Goal: Transaction & Acquisition: Purchase product/service

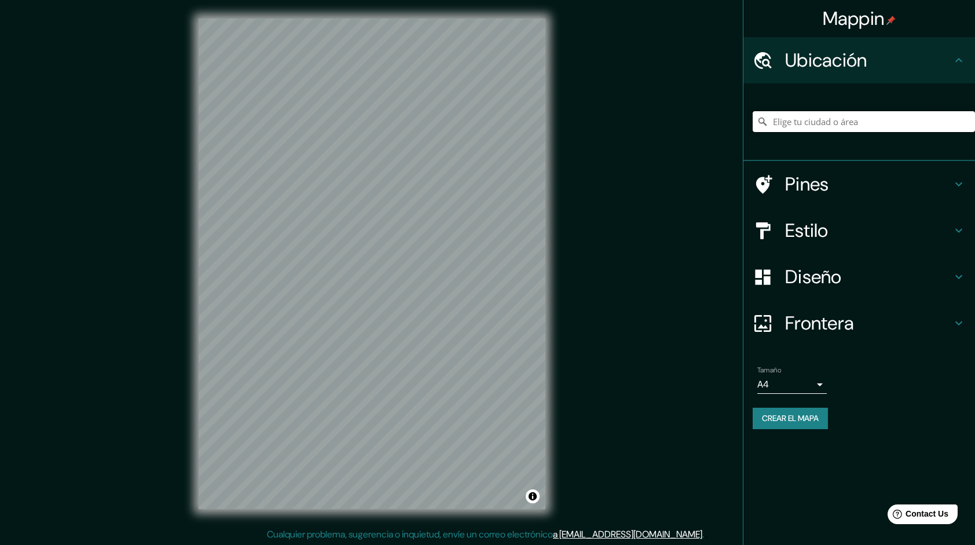
click at [836, 123] on input "Elige tu ciudad o área" at bounding box center [863, 121] width 222 height 21
click at [791, 125] on input "Elige tu ciudad o área" at bounding box center [863, 121] width 222 height 21
paste input "6PGJ+WPF, Iquitos 16006"
type input "[GEOGRAPHIC_DATA], [GEOGRAPHIC_DATA], [GEOGRAPHIC_DATA][PERSON_NAME], [GEOGRAPH…"
click at [695, 355] on div "Mappin Ubicación [GEOGRAPHIC_DATA], [GEOGRAPHIC_DATA], [GEOGRAPHIC_DATA][PERSON…" at bounding box center [487, 273] width 975 height 546
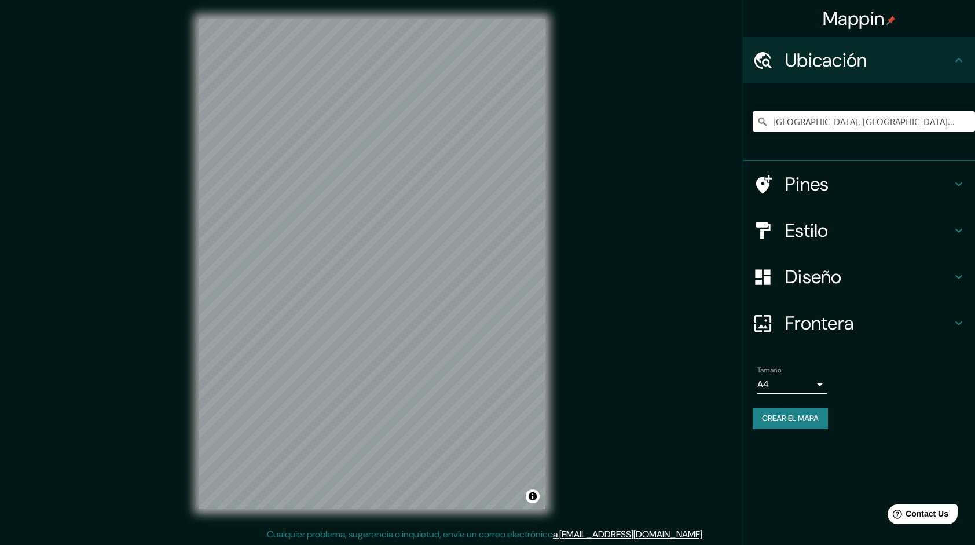
click at [953, 233] on icon at bounding box center [959, 230] width 14 height 14
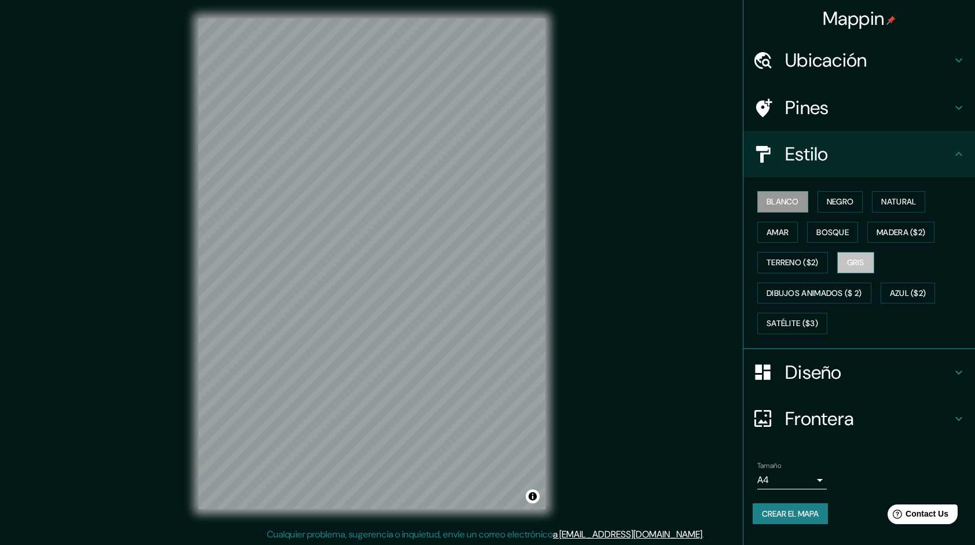
click at [862, 265] on font "Gris" at bounding box center [855, 262] width 17 height 14
click at [805, 262] on font "Terreno ($2)" at bounding box center [792, 262] width 52 height 14
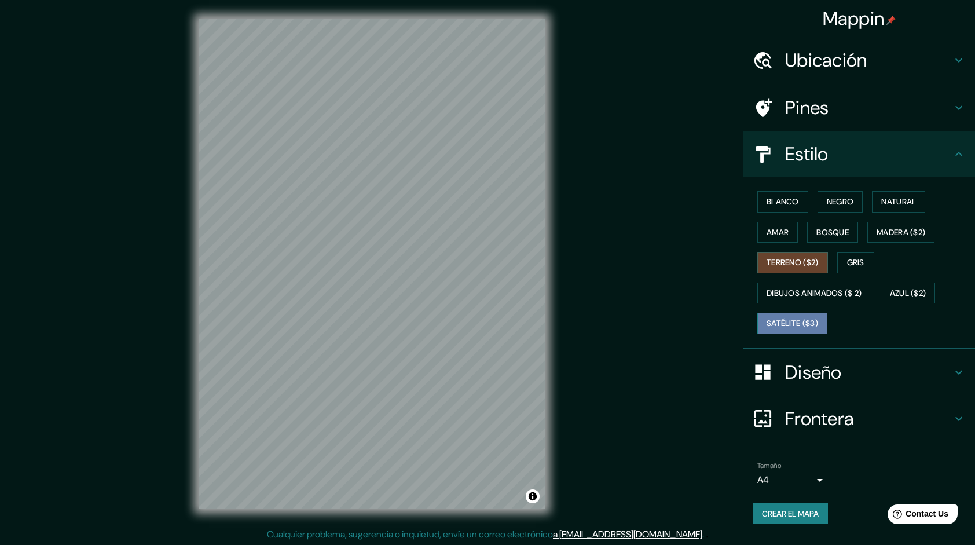
click at [792, 325] on font "Satélite ($3)" at bounding box center [792, 323] width 52 height 14
click at [945, 280] on div "Blanco Negro Natural [PERSON_NAME] ($2) Terreno ($2) Gris Dibujos animados ($ 2…" at bounding box center [863, 262] width 222 height 152
click at [926, 288] on font "Azul ($2)" at bounding box center [908, 293] width 36 height 14
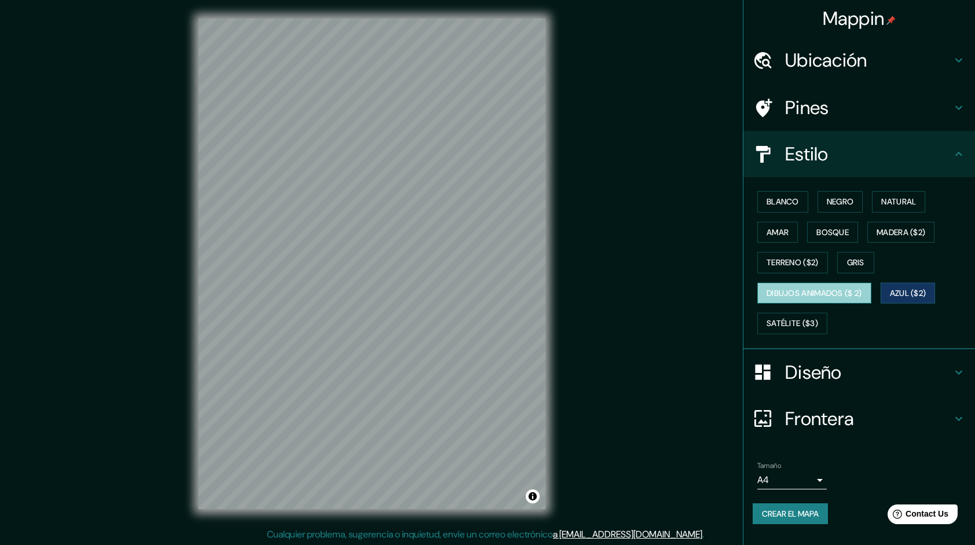
click at [840, 291] on font "Dibujos animados ($ 2)" at bounding box center [814, 293] width 96 height 14
click at [868, 261] on button "Gris" at bounding box center [855, 262] width 37 height 21
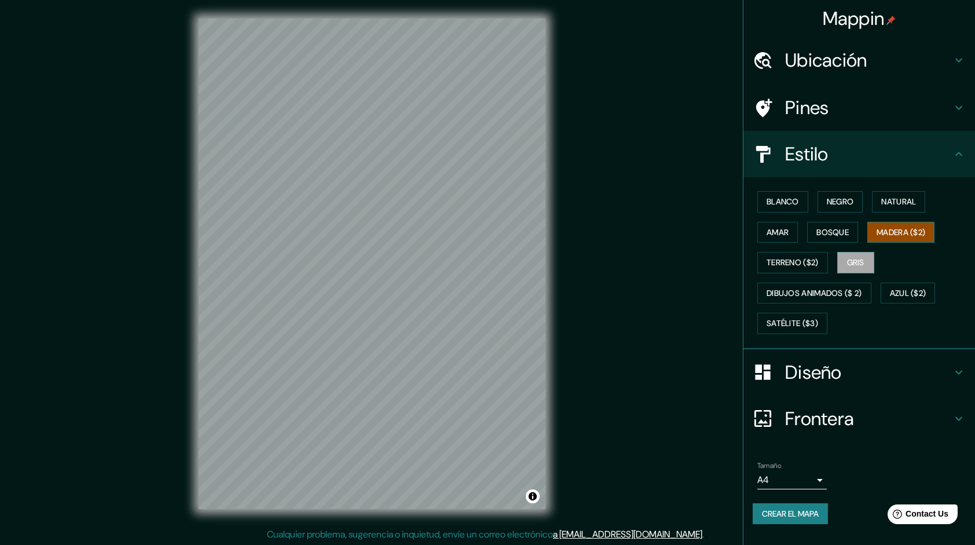
click at [934, 224] on button "Madera ($2)" at bounding box center [900, 232] width 67 height 21
click at [838, 236] on font "Bosque" at bounding box center [832, 232] width 32 height 14
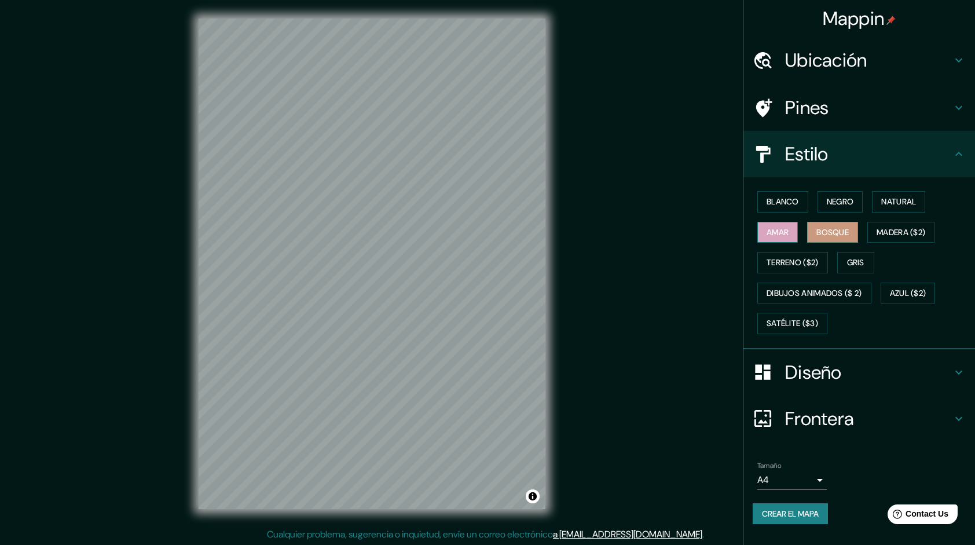
click at [785, 231] on font "Amar" at bounding box center [777, 232] width 22 height 14
click at [925, 200] on button "Natural" at bounding box center [898, 201] width 53 height 21
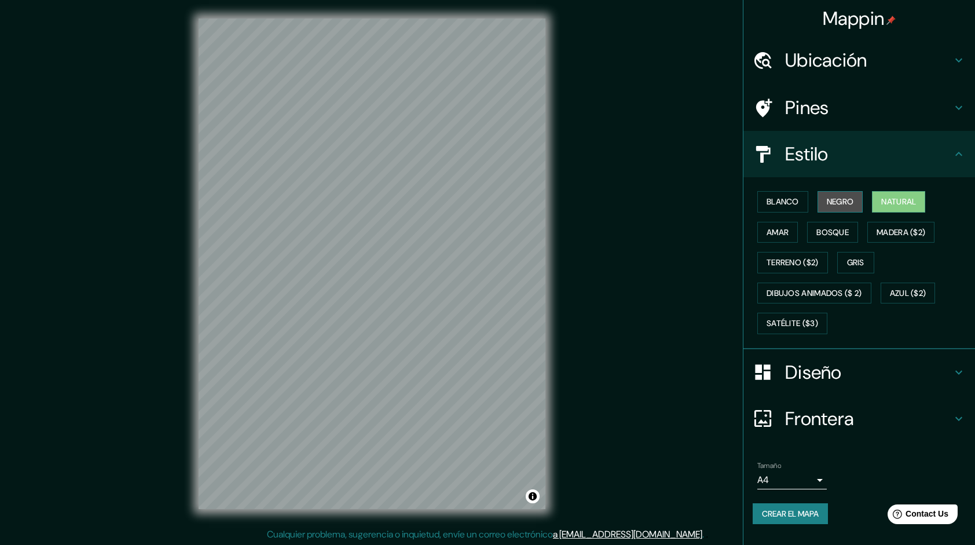
click at [842, 207] on font "Negro" at bounding box center [840, 201] width 27 height 14
click at [781, 207] on font "Blanco" at bounding box center [782, 201] width 32 height 14
click at [815, 514] on font "Crear el mapa" at bounding box center [790, 513] width 57 height 14
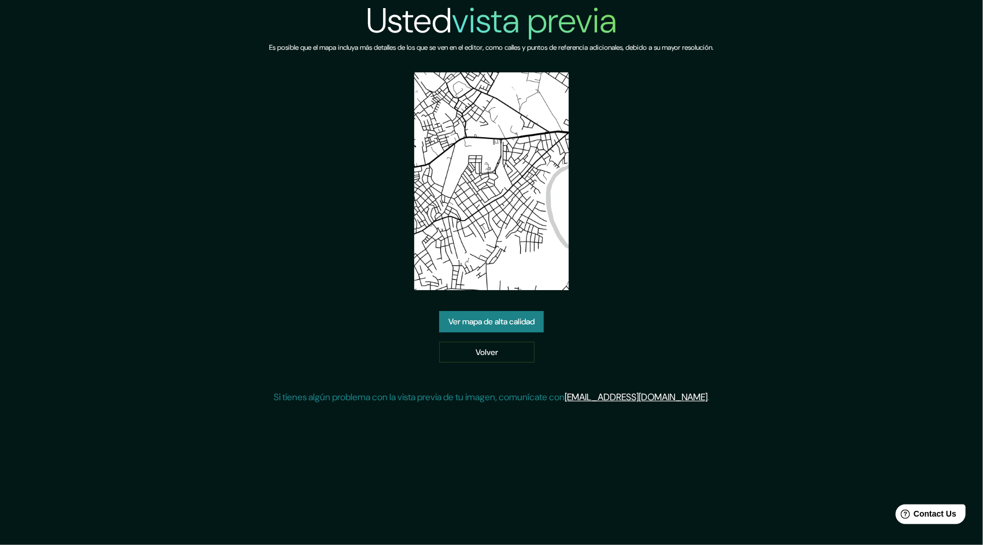
click at [509, 325] on link "Ver mapa de alta calidad" at bounding box center [491, 321] width 105 height 21
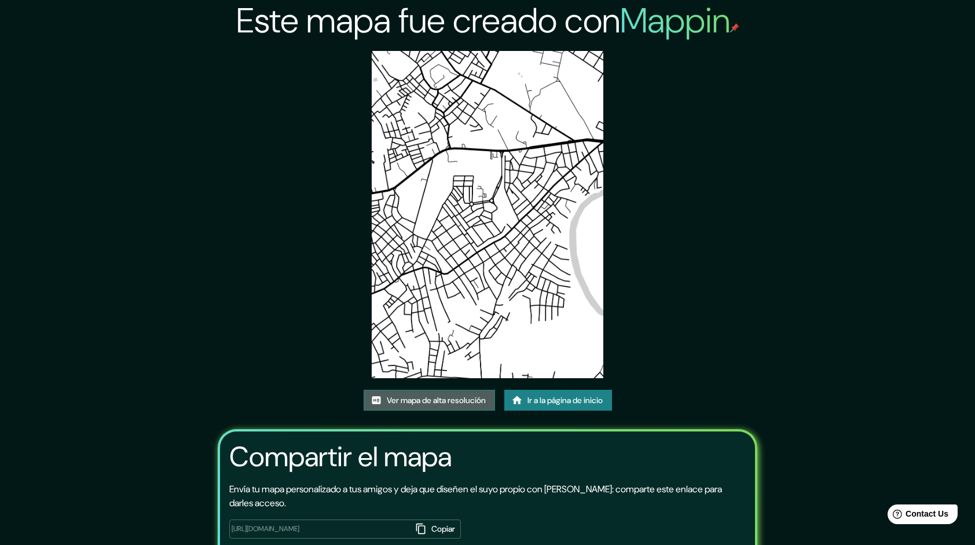
click at [446, 403] on font "Ver mapa de alta resolución" at bounding box center [436, 400] width 99 height 14
